Goal: Use online tool/utility: Use online tool/utility

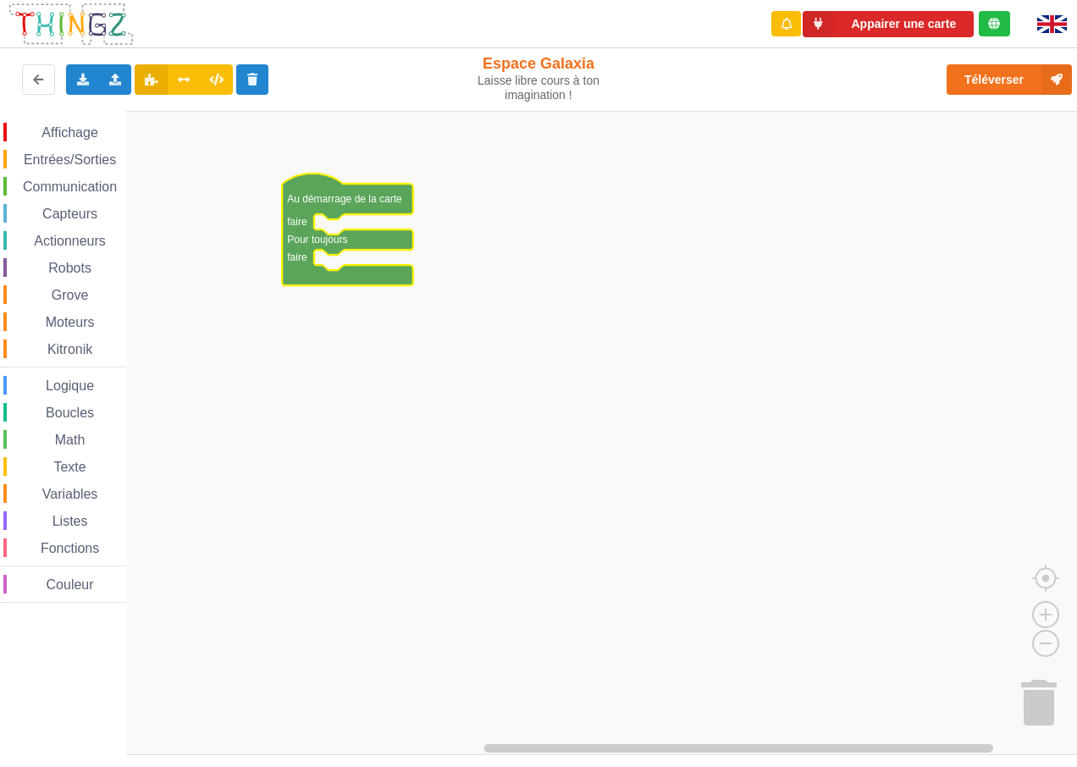
click at [102, 194] on div "Communication" at bounding box center [64, 186] width 123 height 19
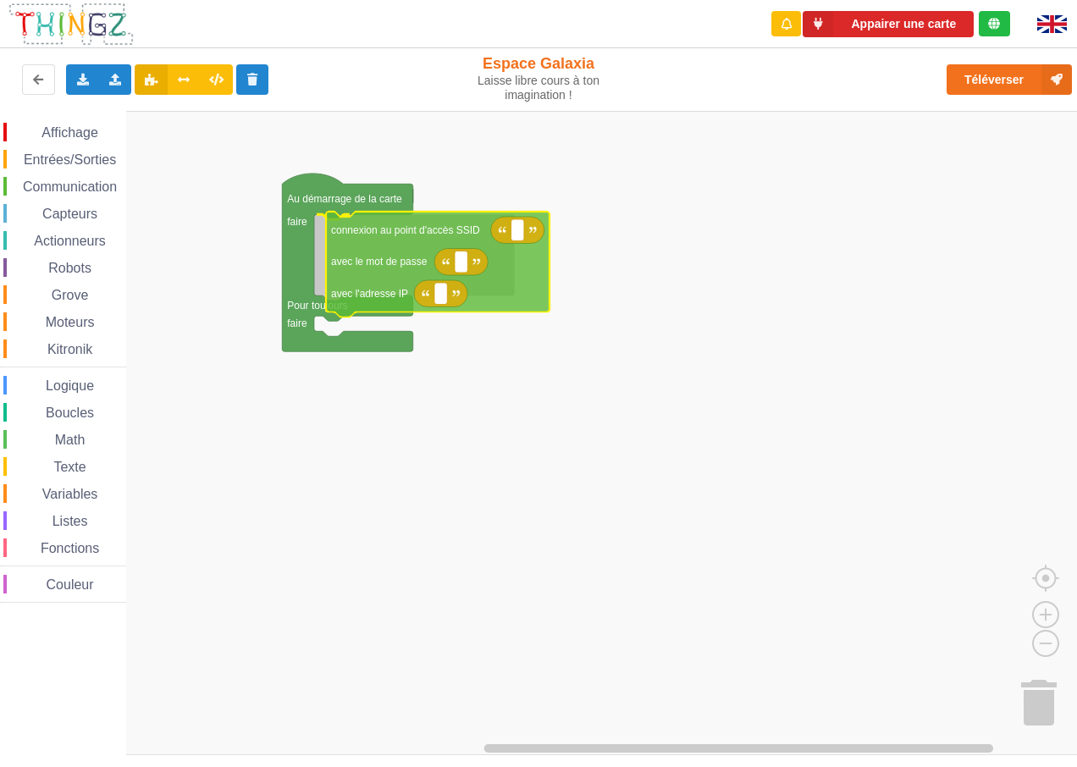
click at [357, 262] on div "Affichage Entrées/Sorties Communication Capteurs Actionneurs Robots Grove Moteu…" at bounding box center [544, 433] width 1089 height 644
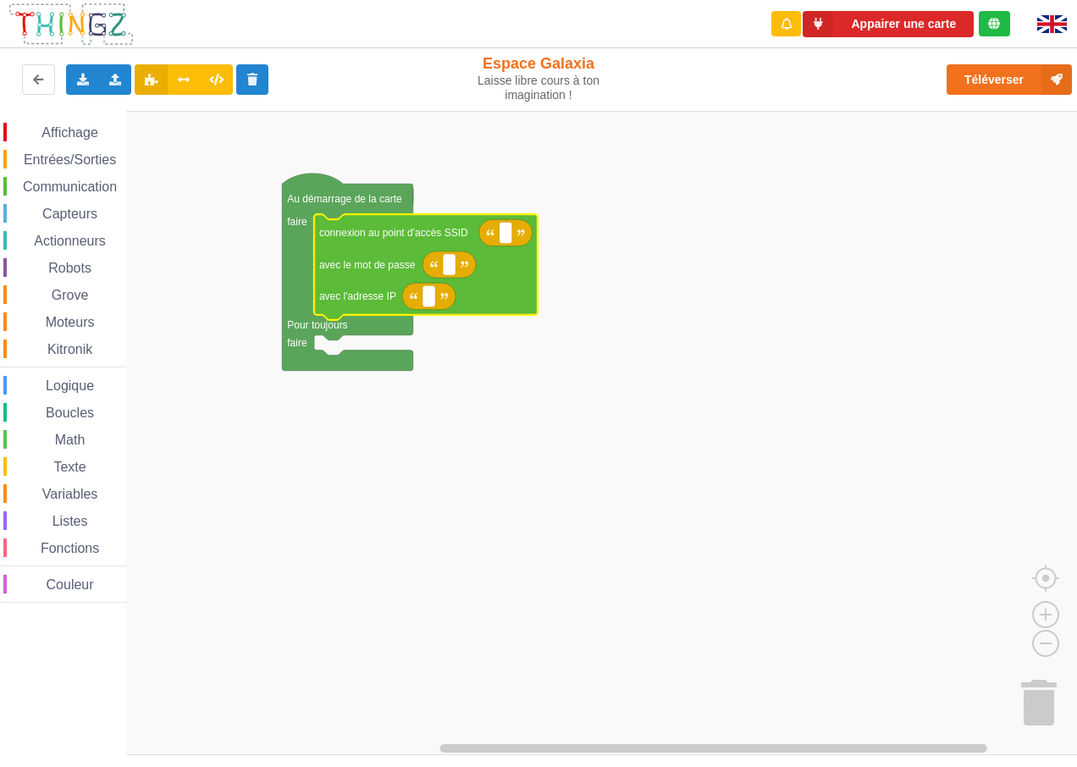
click at [513, 239] on icon "Espace de travail de Blocky" at bounding box center [505, 232] width 53 height 27
click at [506, 235] on text "Espace de travail de Blocky" at bounding box center [506, 233] width 3 height 12
type input "Technoville"
click at [451, 271] on rect "Espace de travail de Blocky" at bounding box center [449, 264] width 13 height 22
type input "1234"
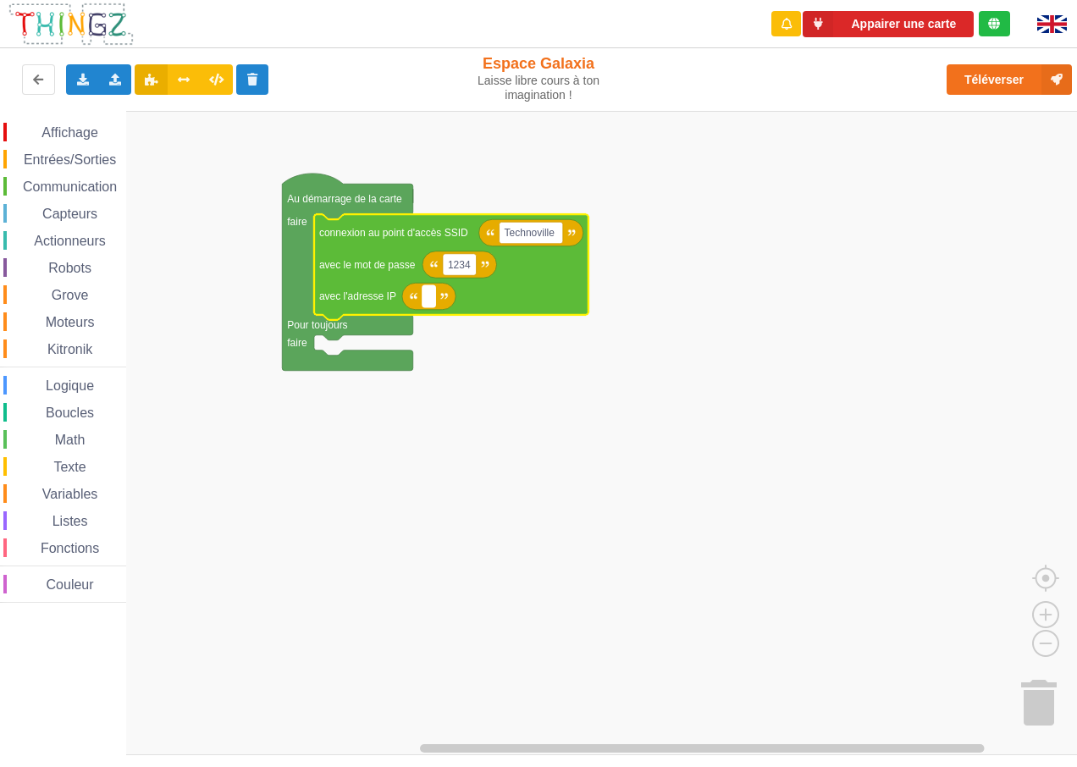
click at [434, 301] on rect "Espace de travail de Blocky" at bounding box center [429, 296] width 13 height 22
type input "[TECHNICAL_ID]"
click at [561, 483] on rect "Espace de travail de Blocky" at bounding box center [544, 433] width 1089 height 644
